Goal: Find specific page/section: Find specific page/section

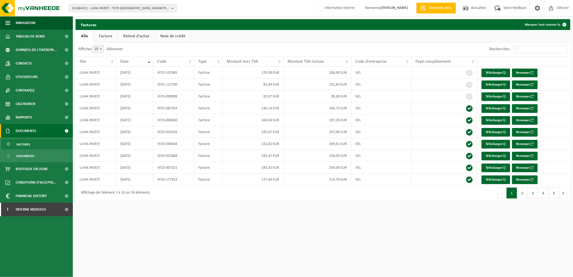
click at [90, 7] on span "10-864311 - LUHA INVEST - 7370 DOUR, GRAND'PLACE 23" at bounding box center [121, 8] width 98 height 8
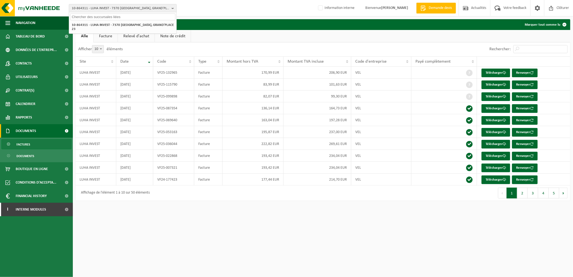
click at [91, 16] on input "text" at bounding box center [122, 16] width 105 height 7
paste input "01-104263"
type input "01-104263"
click at [98, 25] on strong "01-104263 - RMLB-ALLEUR SRL - 4432 ALLEUR, RUE FRANÇOIS ENNOT 4" at bounding box center [121, 25] width 99 height 4
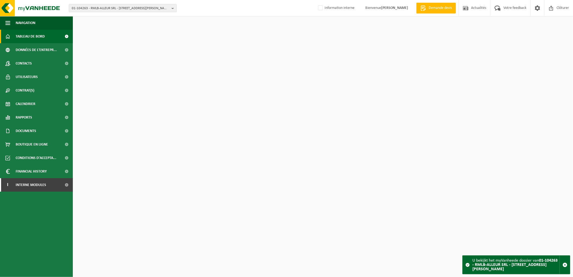
click at [43, 61] on link "Contacts" at bounding box center [36, 63] width 73 height 13
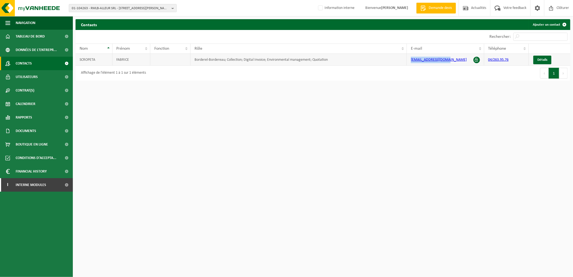
drag, startPoint x: 448, startPoint y: 59, endPoint x: 405, endPoint y: 58, distance: 43.2
click at [405, 58] on tr "SCROPETA FABRICE Borderel-Bordereau; Collection; Digital Invoice; Environmental…" at bounding box center [323, 60] width 495 height 12
copy tr "[EMAIL_ADDRESS][DOMAIN_NAME]"
click at [29, 77] on span "Utilisateurs" at bounding box center [27, 76] width 22 height 13
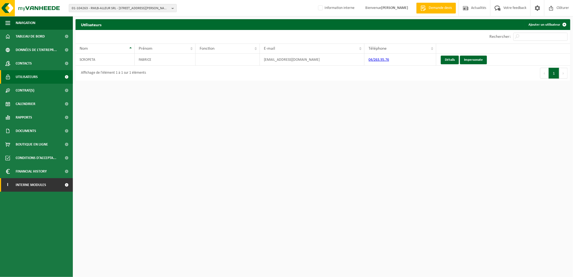
click at [40, 183] on span "Interne modules" at bounding box center [31, 184] width 30 height 13
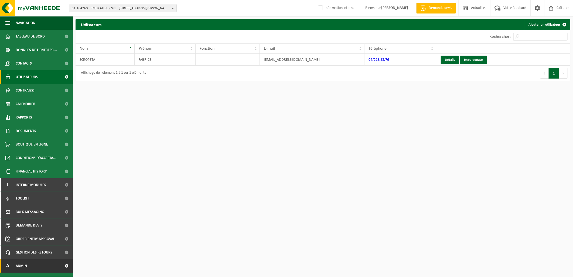
click at [37, 259] on link "A Admin" at bounding box center [36, 265] width 73 height 13
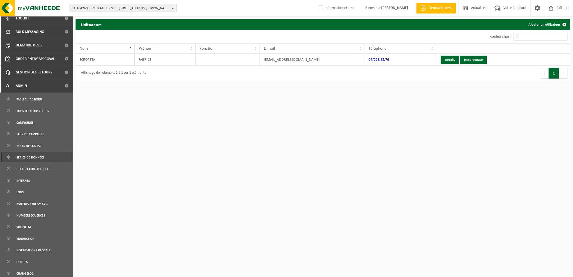
scroll to position [182, 0]
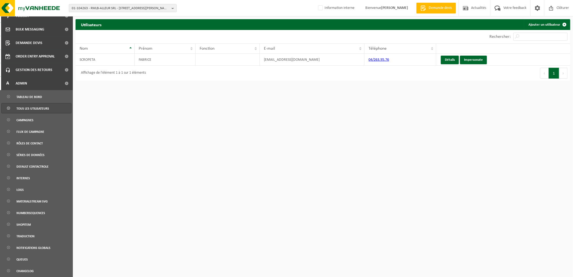
click at [39, 110] on span "Tous les utilisateurs" at bounding box center [32, 108] width 33 height 10
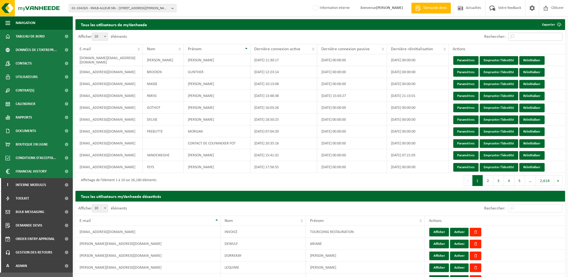
click at [521, 33] on input "Rechercher:" at bounding box center [536, 37] width 54 height 8
paste input "sparalleur@gmail.com"
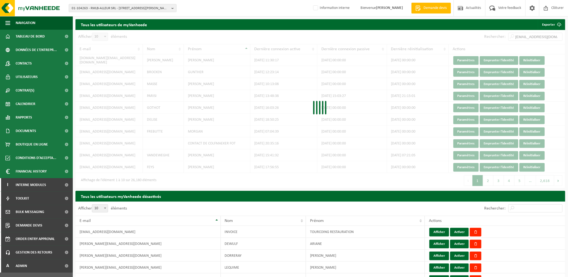
scroll to position [0, 4]
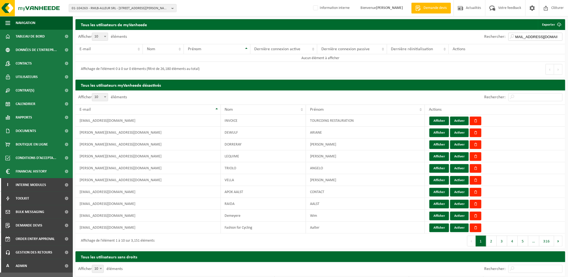
click at [522, 37] on input "sparalleur@gmail.com" at bounding box center [536, 37] width 54 height 8
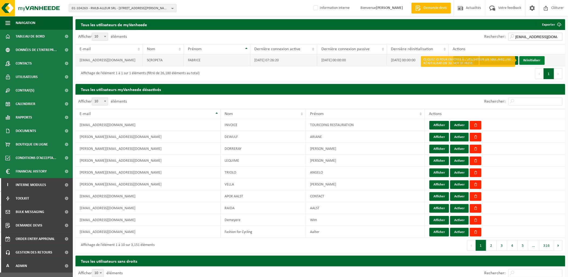
type input "sparalleur@gmail.com"
click at [529, 57] on link "Réinitialiser" at bounding box center [532, 60] width 25 height 9
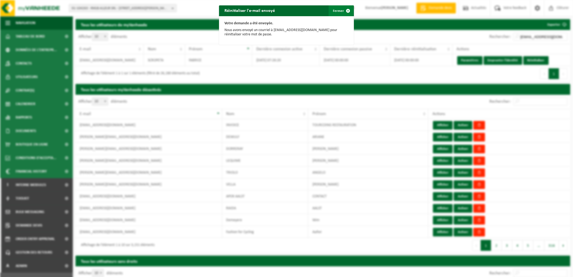
click at [334, 11] on button "Fermer" at bounding box center [341, 10] width 25 height 11
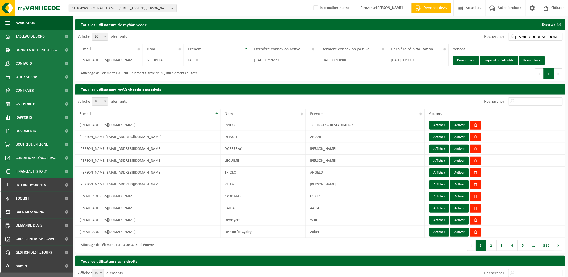
click at [128, 7] on span "01-104263 - RMLB-ALLEUR SRL - 4432 ALLEUR, RUE FRANÇOIS ENNOT 4" at bounding box center [121, 8] width 98 height 8
type input "10-995412"
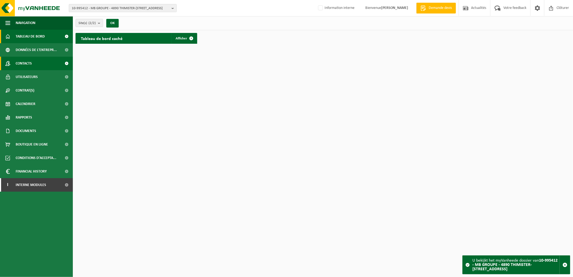
click at [34, 64] on link "Contacts" at bounding box center [36, 63] width 73 height 13
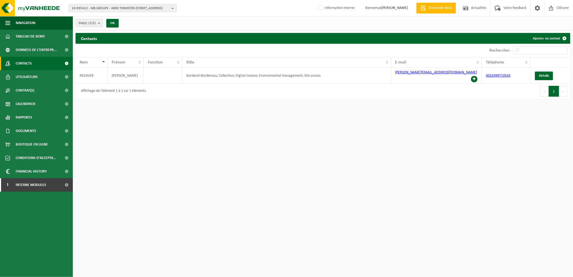
click at [100, 9] on span "10-995412 - MB GROUPE - 4890 THIMISTER-[STREET_ADDRESS]" at bounding box center [121, 8] width 98 height 8
type input "10-996358"
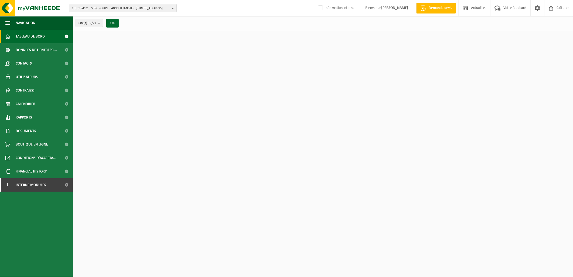
click at [107, 7] on span "10-995412 - MB GROUPE - 4890 THIMISTER-CLERMONT, RUE DU TIEGE 12" at bounding box center [121, 8] width 98 height 8
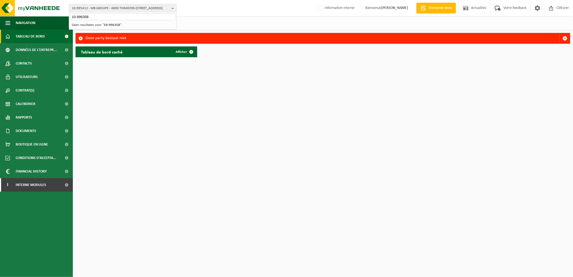
click at [106, 16] on input "10-996358" at bounding box center [122, 16] width 105 height 7
type input "1"
type input "10-996358"
click at [33, 185] on span "Interne modules" at bounding box center [31, 184] width 30 height 13
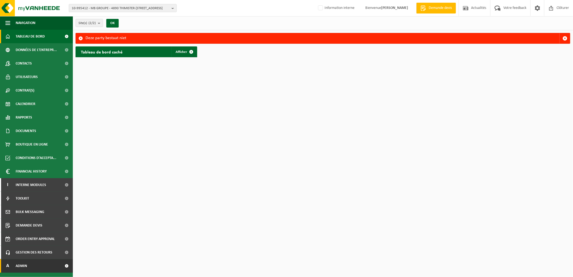
click at [37, 264] on link "A Admin" at bounding box center [36, 265] width 73 height 13
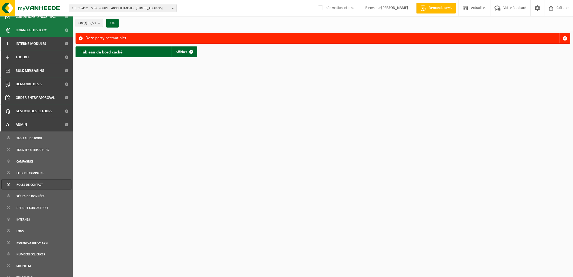
scroll to position [150, 0]
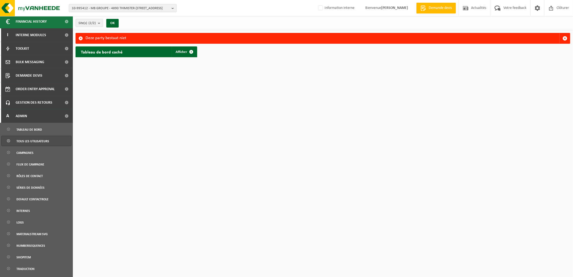
click at [29, 142] on span "Tous les utilisateurs" at bounding box center [32, 141] width 33 height 10
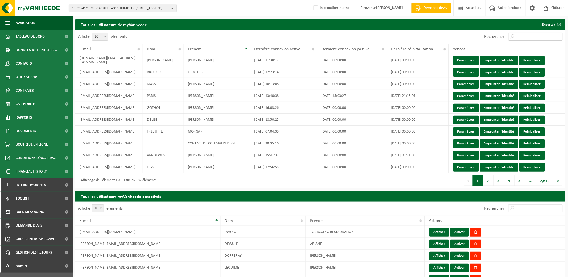
click at [529, 33] on input "Rechercher:" at bounding box center [536, 37] width 54 height 8
paste input "alexandre.tsoulchas@gmail.com"
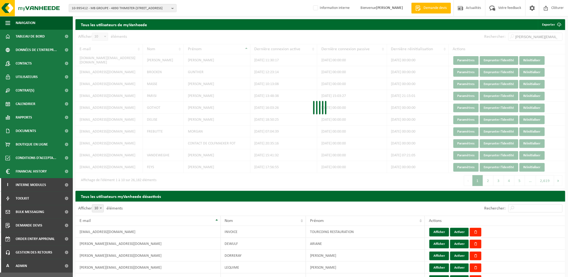
scroll to position [0, 12]
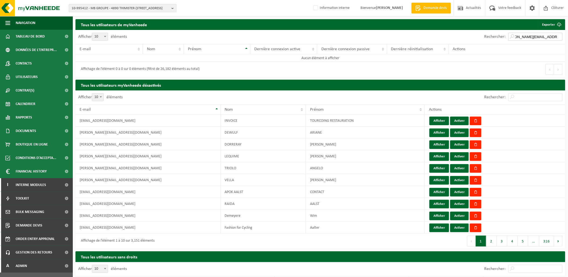
click at [549, 33] on input "alexandre.tsoulchas@gmail.com" at bounding box center [536, 37] width 54 height 8
click at [526, 37] on input "alexandre.tsoulchas@gmail.com" at bounding box center [536, 37] width 54 height 8
type input "alexandre.tsoulchas"
click at [130, 12] on span "10-995412 - MB GROUPE - 4890 THIMISTER-CLERMONT, RUE DU TIEGE 12" at bounding box center [121, 8] width 98 height 8
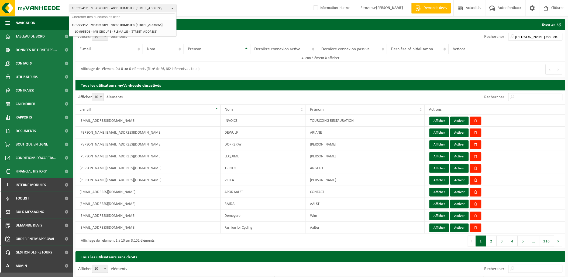
click at [114, 18] on input "text" at bounding box center [122, 16] width 105 height 7
type input "10-996360"
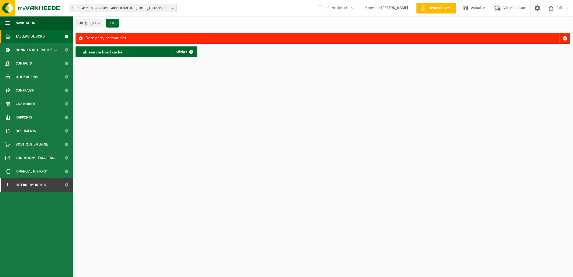
click at [140, 96] on html "10-995412 - MB GROUPE - 4890 THIMISTER-CLERMONT, RUE DU TIEGE 12 10-995412 - MB…" at bounding box center [286, 138] width 573 height 277
click at [101, 6] on span "10-995412 - MB GROUPE - 4890 THIMISTER-CLERMONT, RUE DU TIEGE 12" at bounding box center [121, 8] width 98 height 8
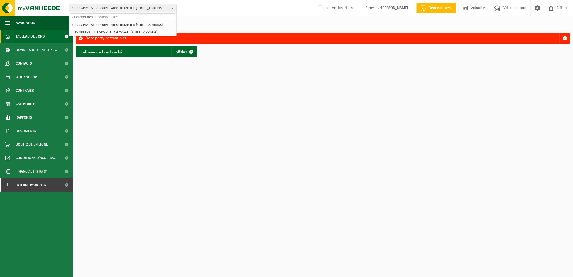
click at [100, 17] on input "text" at bounding box center [122, 16] width 105 height 7
click at [81, 7] on span "10-995412 - MB GROUPE - 4890 THIMISTER-CLERMONT, RUE DU TIEGE 12" at bounding box center [121, 8] width 98 height 8
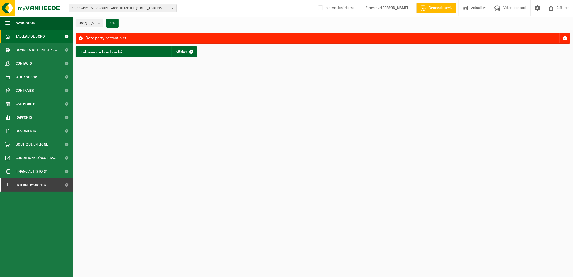
click at [81, 10] on span "10-995412 - MB GROUPE - 4890 THIMISTER-CLERMONT, RUE DU TIEGE 12" at bounding box center [121, 8] width 98 height 8
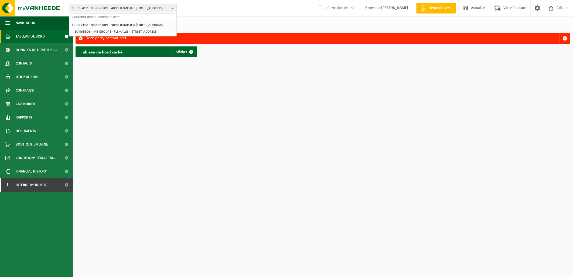
click at [81, 16] on input "text" at bounding box center [122, 16] width 105 height 7
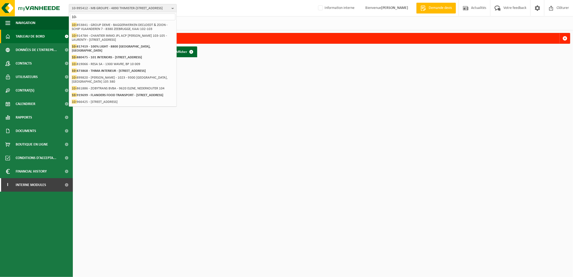
click at [99, 13] on input "10-" at bounding box center [122, 16] width 105 height 7
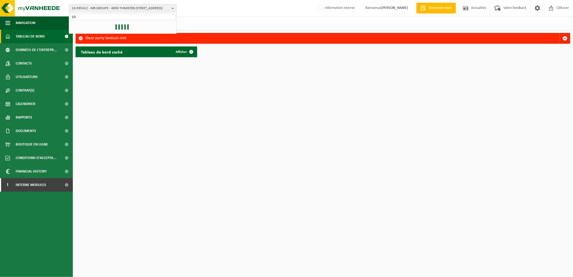
type input "1"
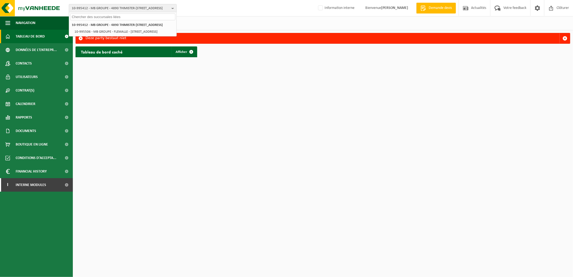
paste input "10-833443"
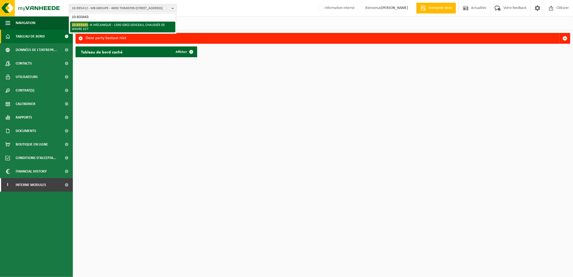
type input "10-833443"
click at [102, 22] on li "10-833443 - IK MÉCANIQUE - 1390 GREZ-DOICEAU, CHAUSSÉE DE WAVRE 327" at bounding box center [122, 27] width 105 height 11
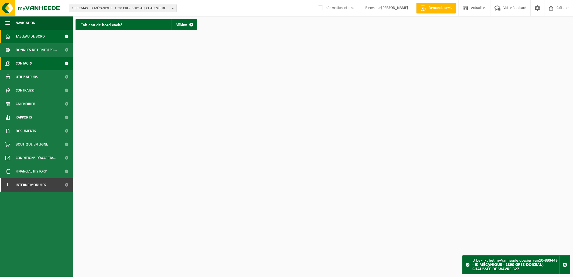
click at [45, 65] on link "Contacts" at bounding box center [36, 63] width 73 height 13
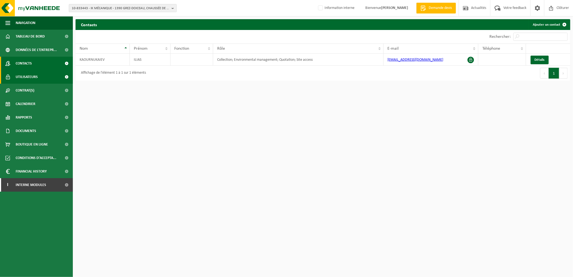
click at [44, 78] on link "Utilisateurs" at bounding box center [36, 76] width 73 height 13
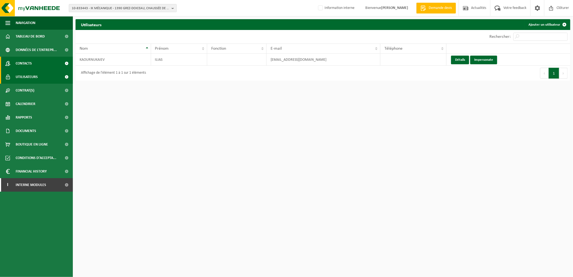
click at [40, 66] on link "Contacts" at bounding box center [36, 63] width 73 height 13
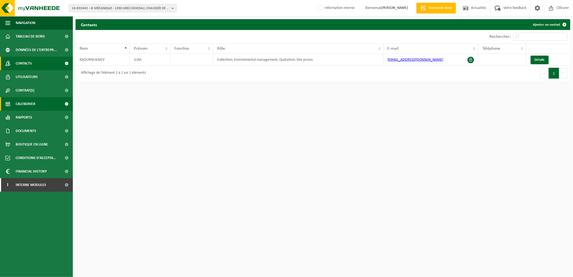
click at [46, 106] on link "Calendrier" at bounding box center [36, 103] width 73 height 13
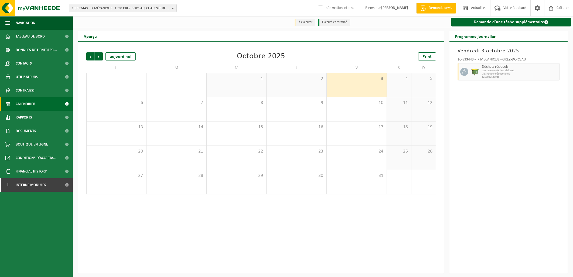
click at [42, 128] on link "Documents" at bounding box center [36, 130] width 73 height 13
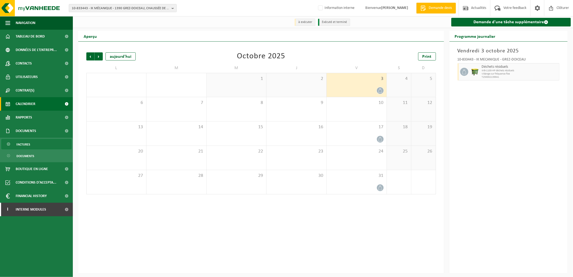
click at [29, 144] on span "Factures" at bounding box center [23, 144] width 14 height 10
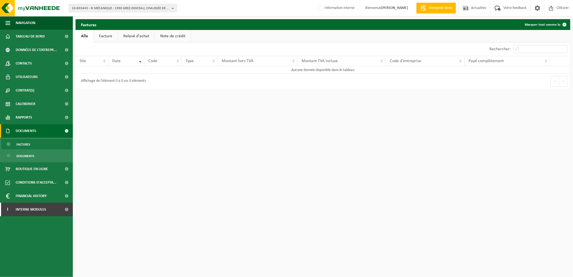
click at [141, 5] on span "10-833443 - IK MÉCANIQUE - 1390 GREZ-DOICEAU, CHAUSSÉE DE WAVRE 327" at bounding box center [121, 8] width 98 height 8
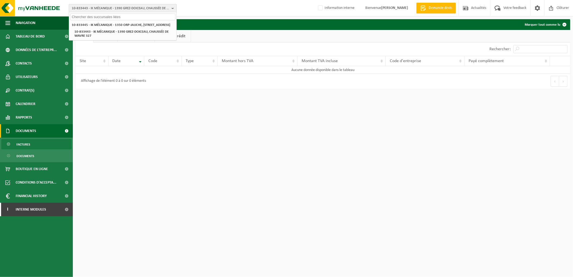
click at [141, 5] on span "10-833443 - IK MÉCANIQUE - 1390 GREZ-DOICEAU, CHAUSSÉE DE WAVRE 327" at bounding box center [121, 8] width 98 height 8
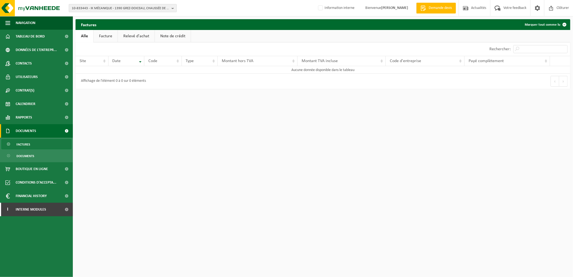
click at [151, 8] on span "10-833443 - IK MÉCANIQUE - 1390 GREZ-DOICEAU, CHAUSSÉE DE WAVRE 327" at bounding box center [121, 8] width 98 height 8
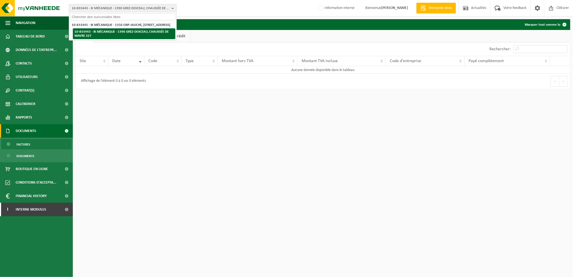
click at [163, 38] on li "10-833443 - IK MÉCANIQUE - 1390 GREZ-DOICEAU, CHAUSSÉE DE WAVRE 327" at bounding box center [124, 33] width 102 height 11
click at [145, 36] on li "10-833443 - IK MÉCANIQUE - 1390 GREZ-DOICEAU, CHAUSSÉE DE WAVRE 327" at bounding box center [124, 33] width 102 height 11
click at [111, 38] on li "10-833443 - IK MÉCANIQUE - 1390 GREZ-DOICEAU, CHAUSSÉE DE WAVRE 327" at bounding box center [124, 33] width 102 height 11
click at [182, 156] on html "10-833443 - IK MÉCANIQUE - 1390 GREZ-DOICEAU, CHAUSSÉE DE WAVRE 327 10-833445 -…" at bounding box center [286, 138] width 573 height 277
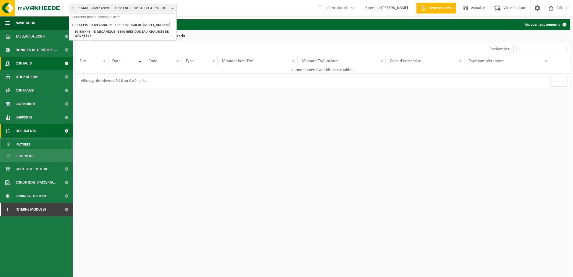
click at [32, 57] on link "Contacts" at bounding box center [36, 63] width 73 height 13
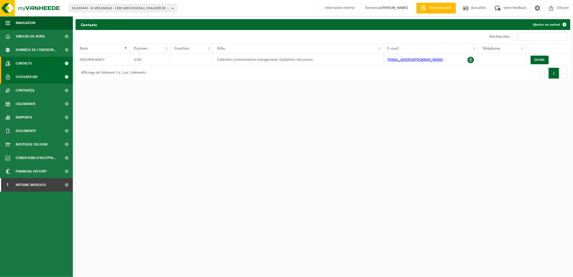
click at [31, 79] on span "Utilisateurs" at bounding box center [27, 76] width 22 height 13
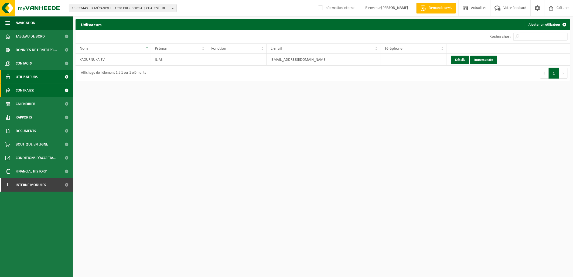
click at [30, 89] on span "Contrat(s)" at bounding box center [25, 90] width 19 height 13
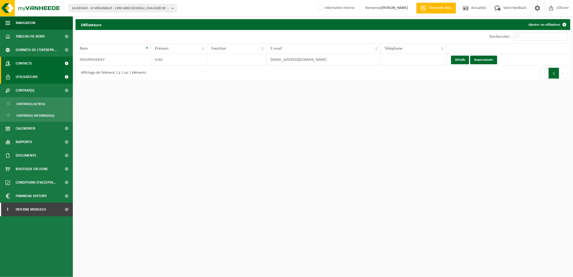
click at [25, 66] on span "Contacts" at bounding box center [24, 63] width 16 height 13
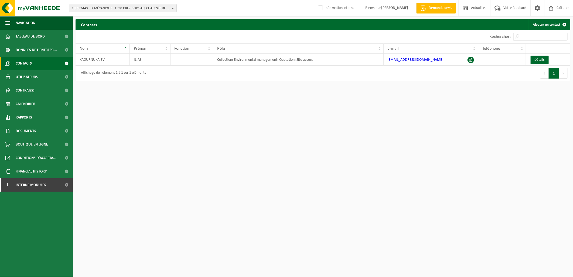
click at [86, 10] on span "10-833443 - IK MÉCANIQUE - 1390 GREZ-DOICEAU, CHAUSSÉE DE WAVRE 327" at bounding box center [121, 8] width 98 height 8
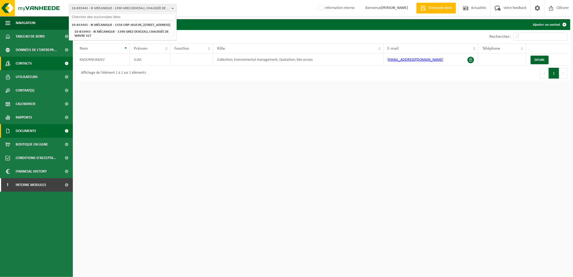
click at [28, 128] on span "Documents" at bounding box center [26, 130] width 20 height 13
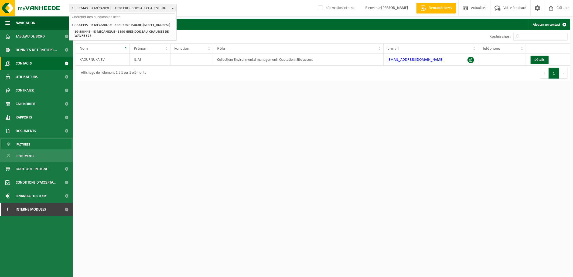
click at [30, 141] on link "Factures" at bounding box center [36, 144] width 70 height 10
